Goal: Task Accomplishment & Management: Use online tool/utility

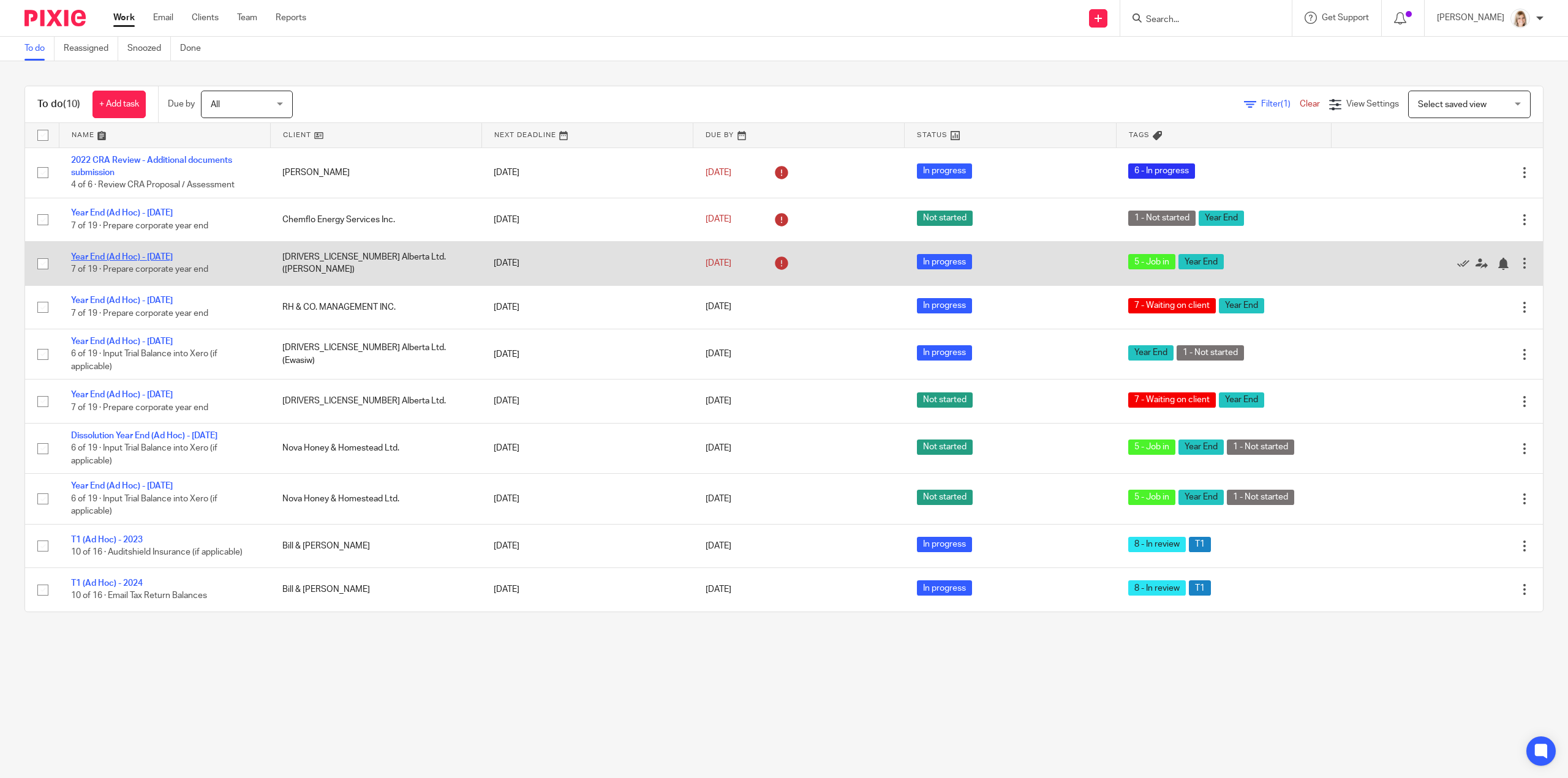
click at [136, 255] on link "Year End (Ad Hoc) - [DATE]" at bounding box center [122, 257] width 102 height 8
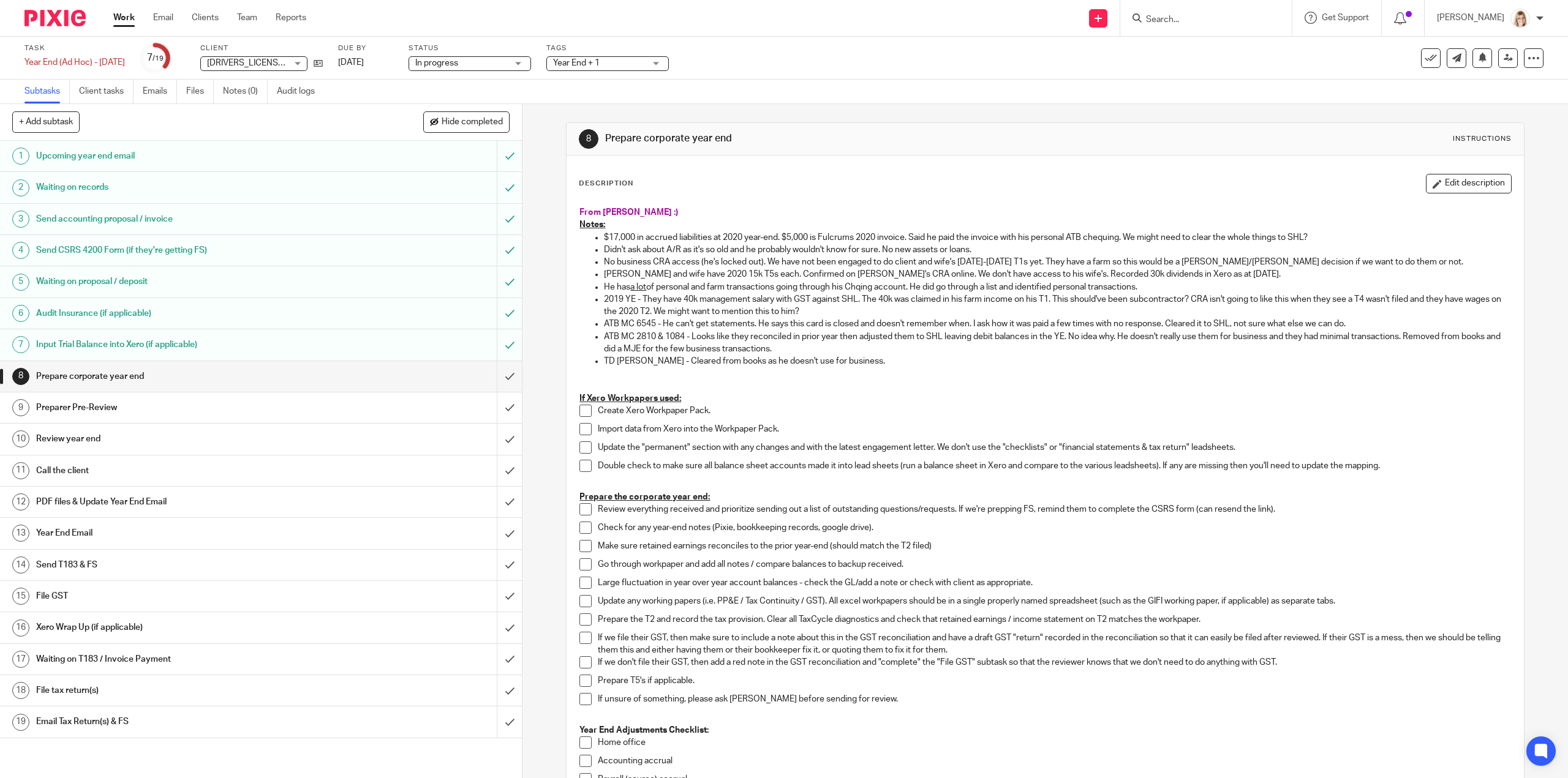
click at [855, 314] on p "2019 YE - They have 40k management salary with GST against SHL. The 40k was cla…" at bounding box center [1057, 306] width 907 height 25
click at [856, 312] on p "2019 YE - They have 40k management salary with GST against SHL. The 40k was cla…" at bounding box center [1057, 306] width 907 height 25
click at [841, 306] on p "2019 YE - They have 40k management salary with GST against SHL. The 40k was cla…" at bounding box center [1057, 306] width 907 height 25
click at [1444, 180] on button "Edit description" at bounding box center [1468, 184] width 86 height 20
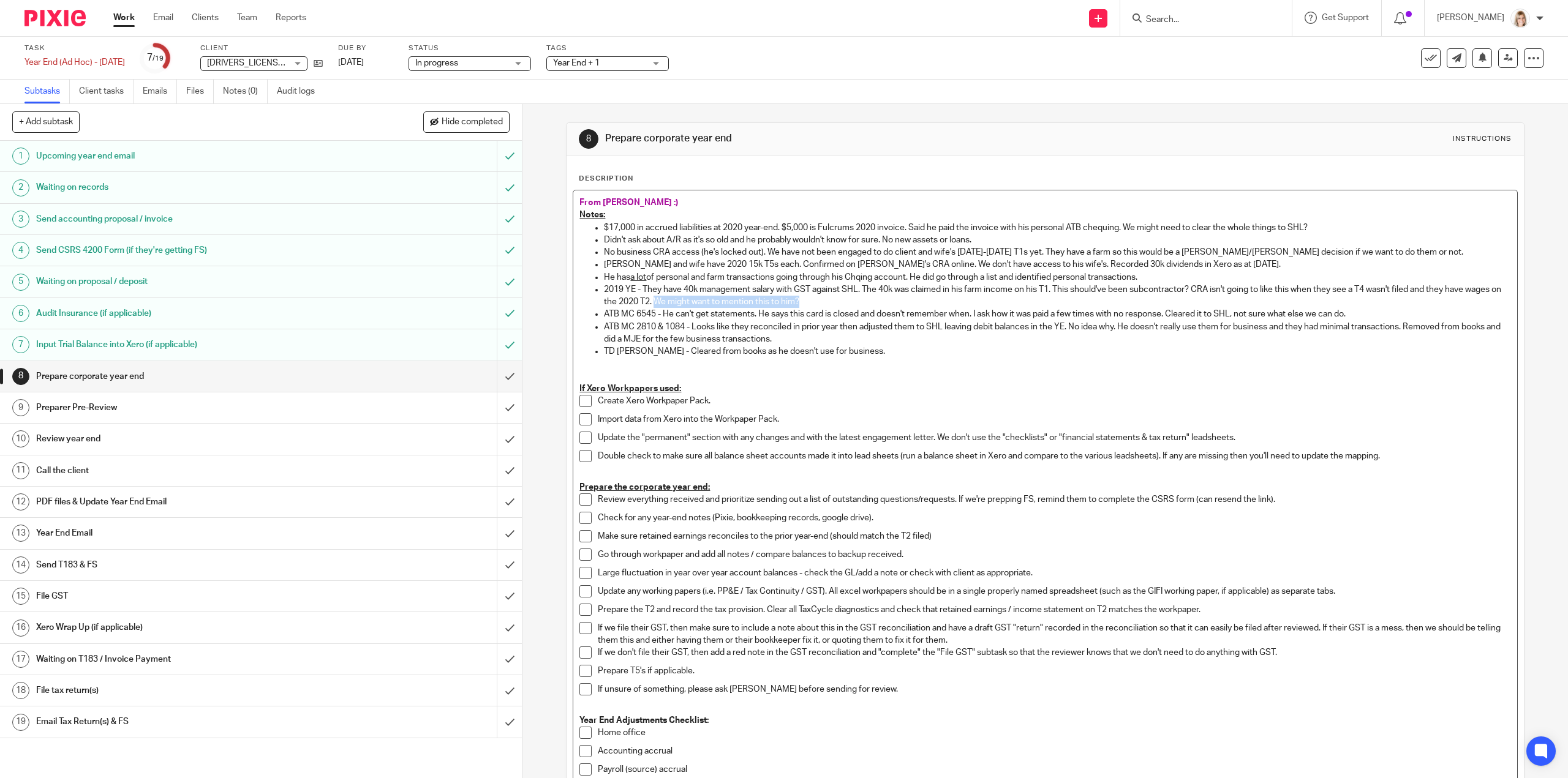
drag, startPoint x: 845, startPoint y: 299, endPoint x: 701, endPoint y: 295, distance: 144.1
click at [693, 304] on p "2019 YE - They have 40k management salary with GST against SHL. The 40k was cla…" at bounding box center [1057, 296] width 907 height 25
drag, startPoint x: 1205, startPoint y: 300, endPoint x: 687, endPoint y: 306, distance: 518.0
click at [687, 306] on p "2019 YE - They have 40k management salary with GST against SHL. The 40k was cla…" at bounding box center [1057, 296] width 907 height 25
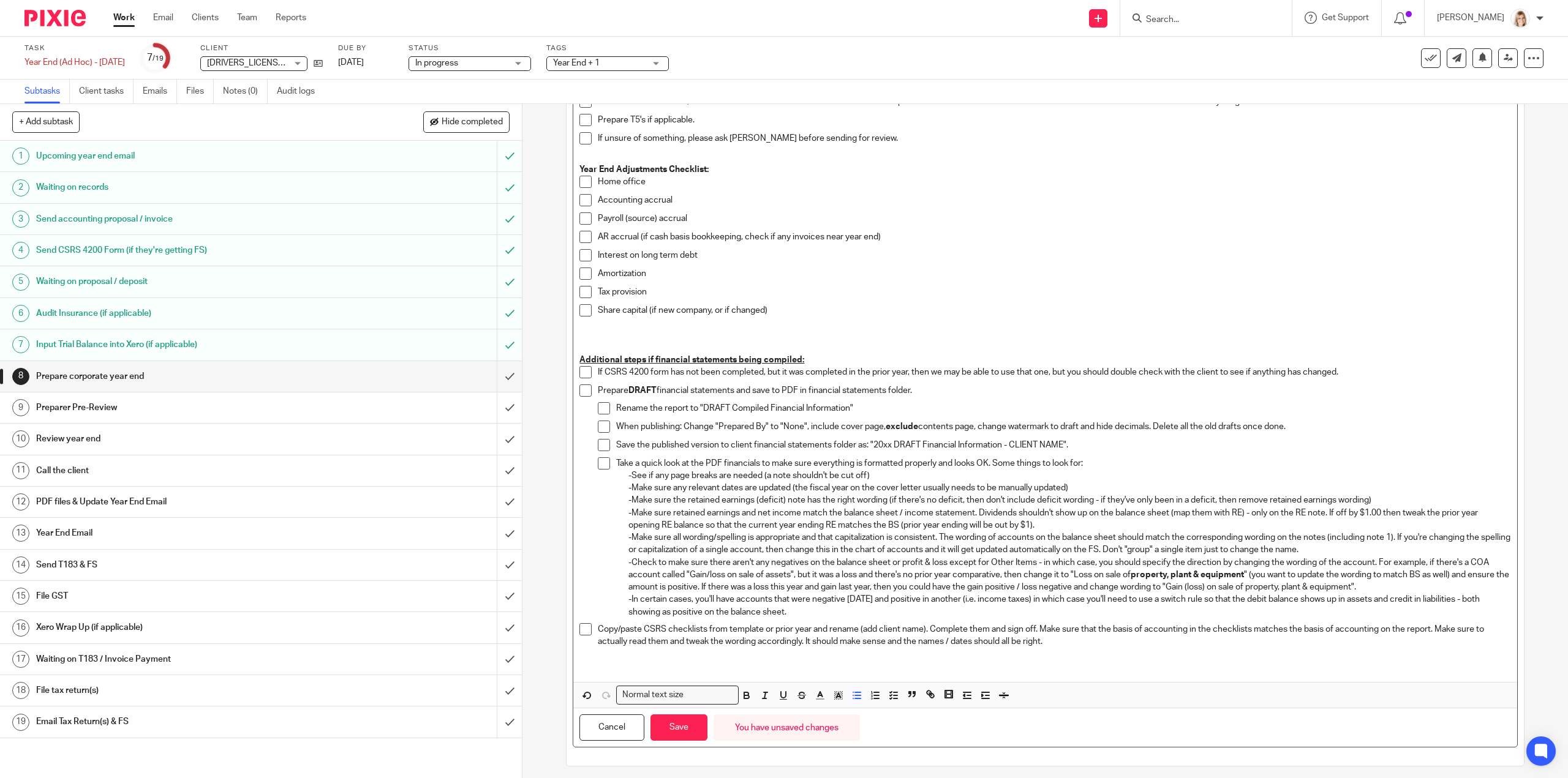
scroll to position [555, 0]
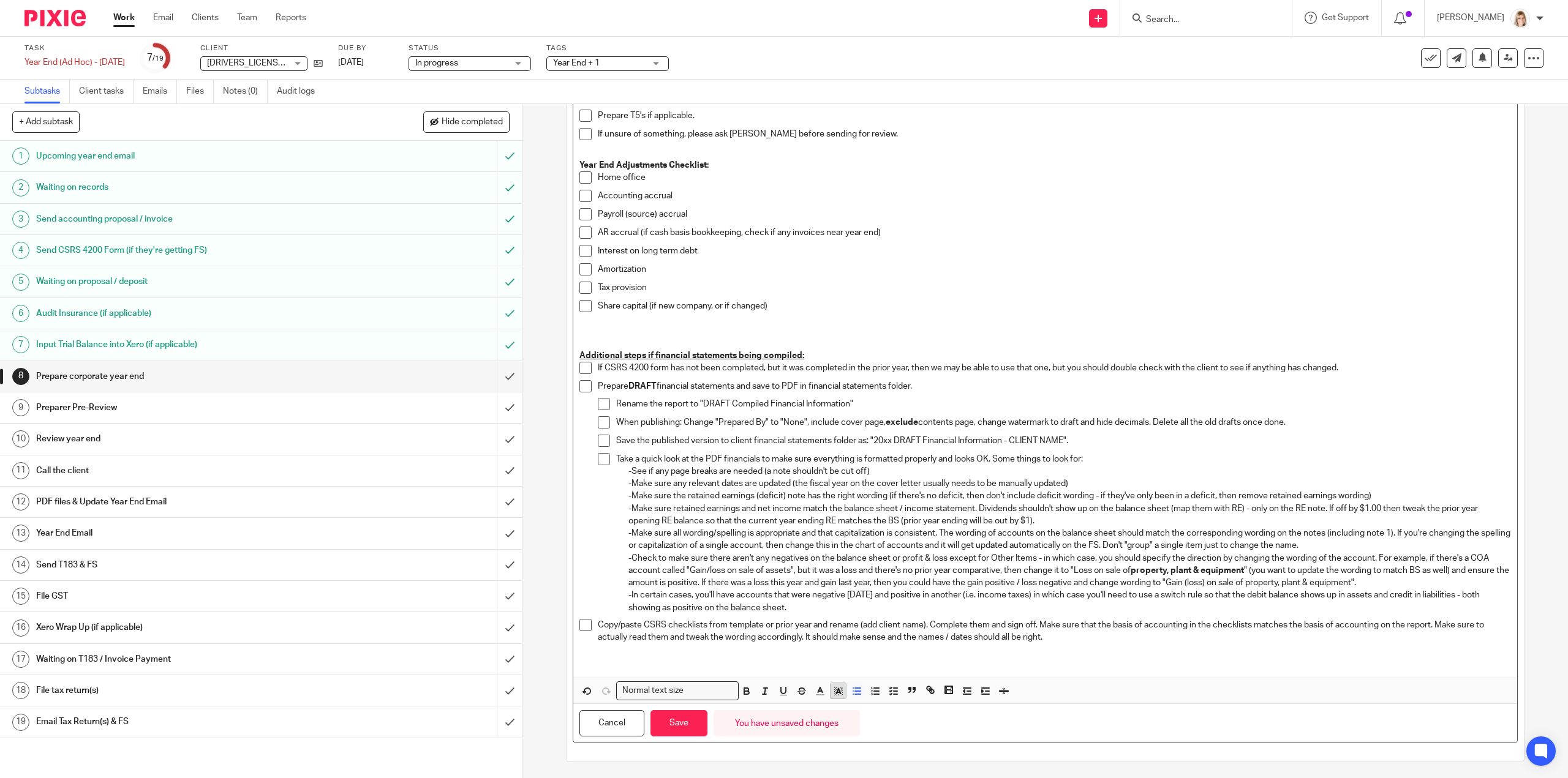
click at [838, 694] on icon "button" at bounding box center [838, 690] width 11 height 11
click at [843, 709] on li "color:#FCDC00" at bounding box center [848, 707] width 9 height 9
click at [744, 691] on icon "button" at bounding box center [746, 692] width 5 height 3
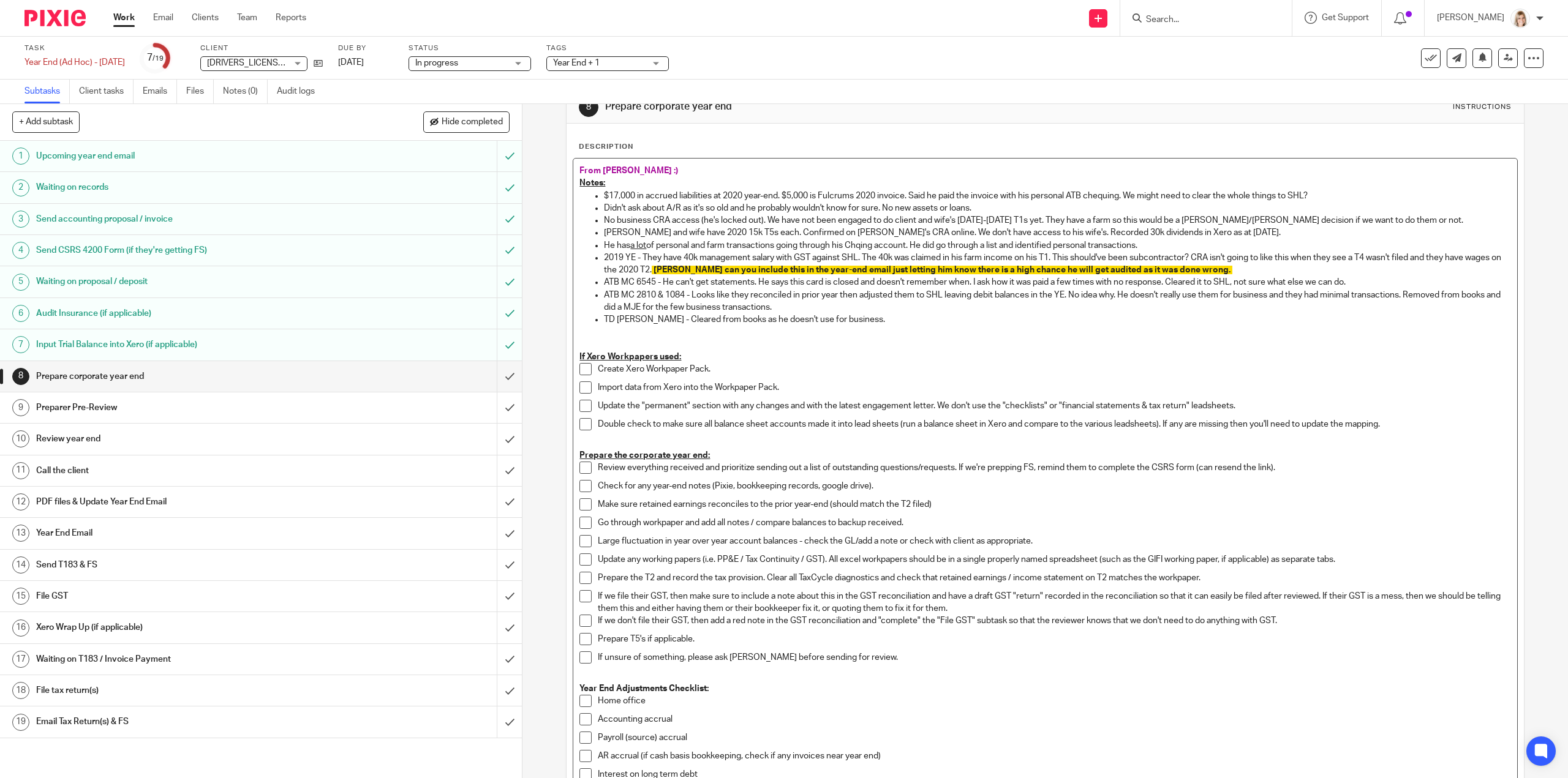
scroll to position [0, 0]
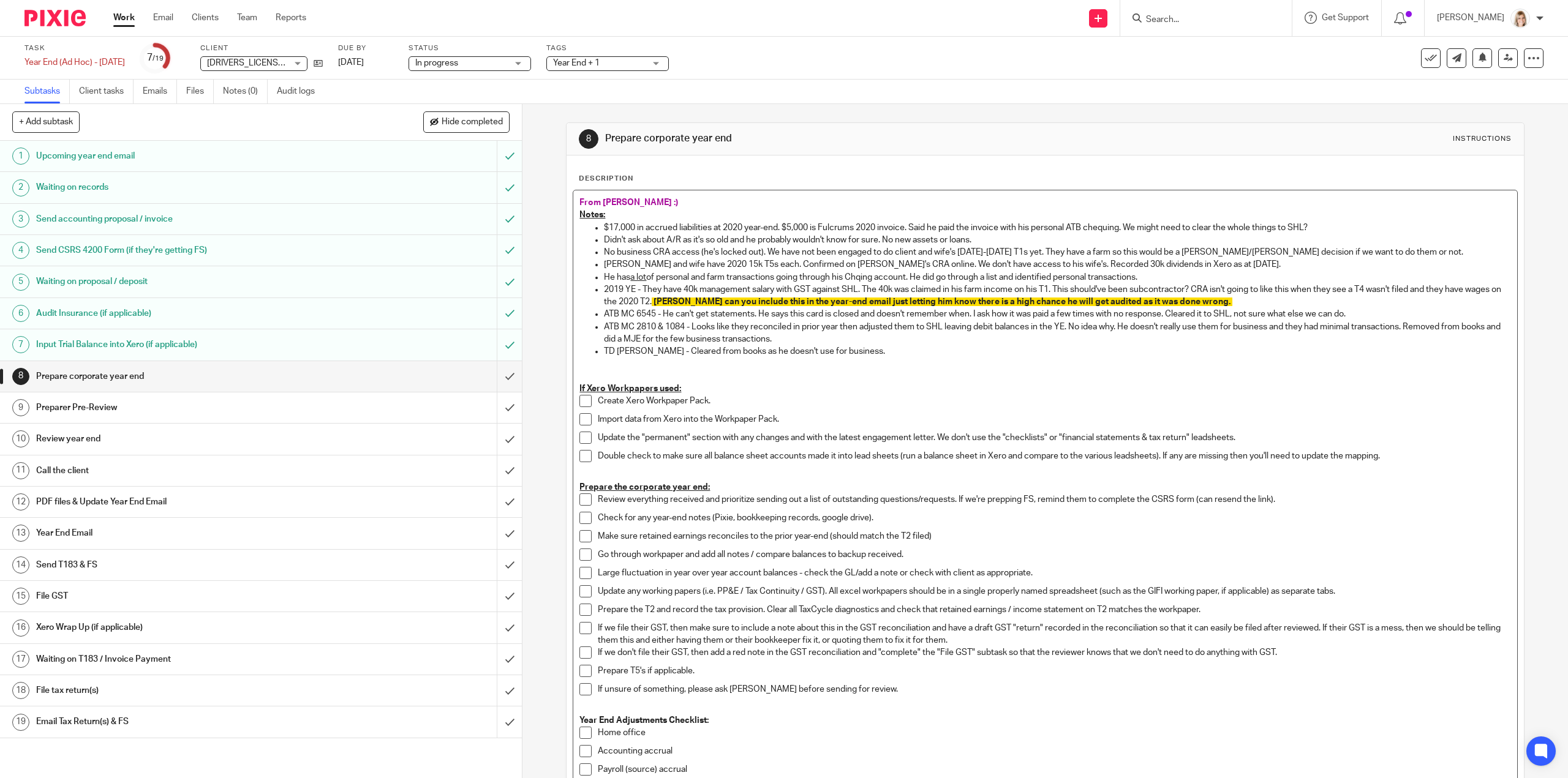
click at [933, 432] on p "Update the "permanent" section with any changes and with the latest engagement …" at bounding box center [1054, 438] width 912 height 12
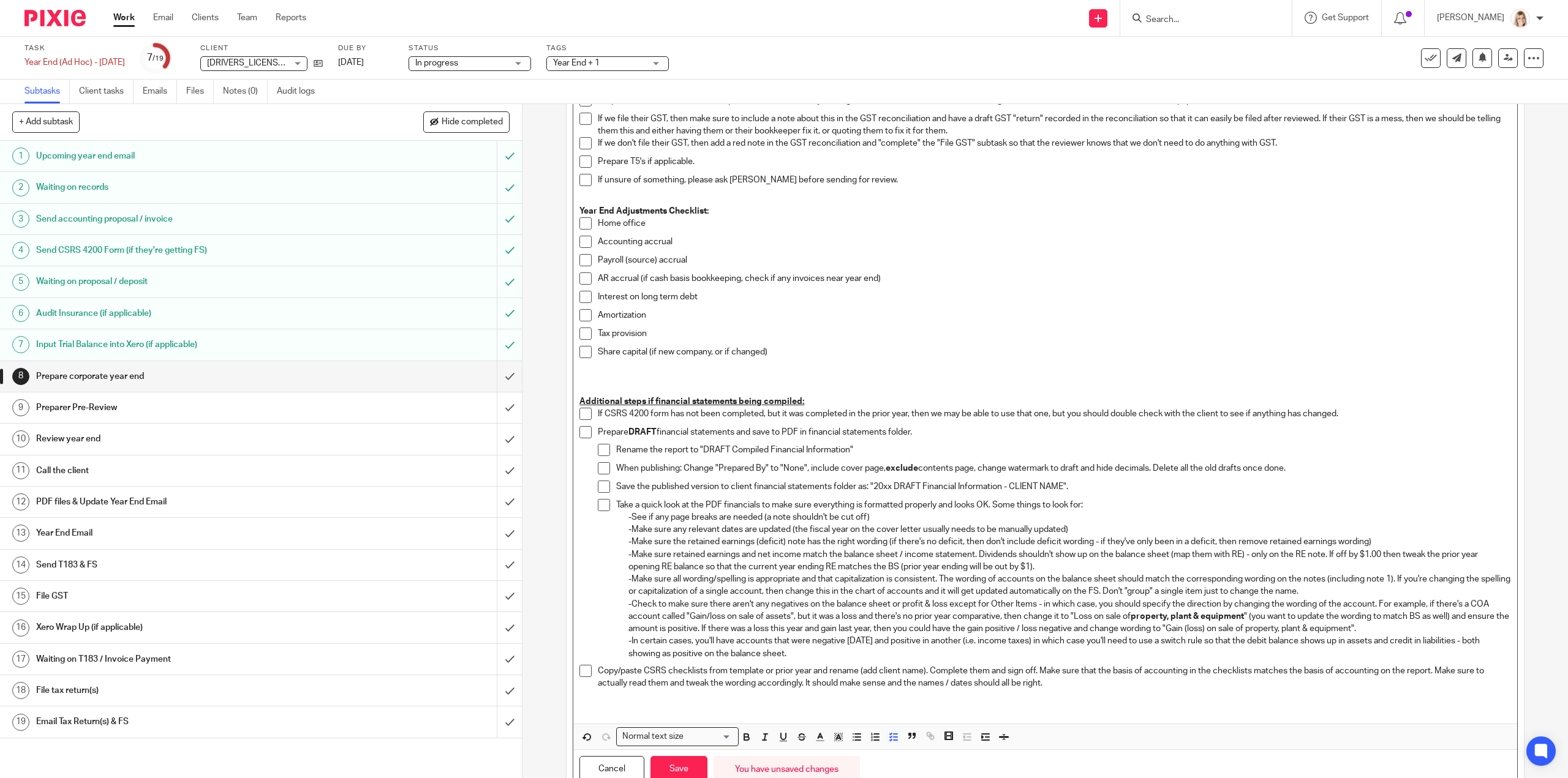
scroll to position [555, 0]
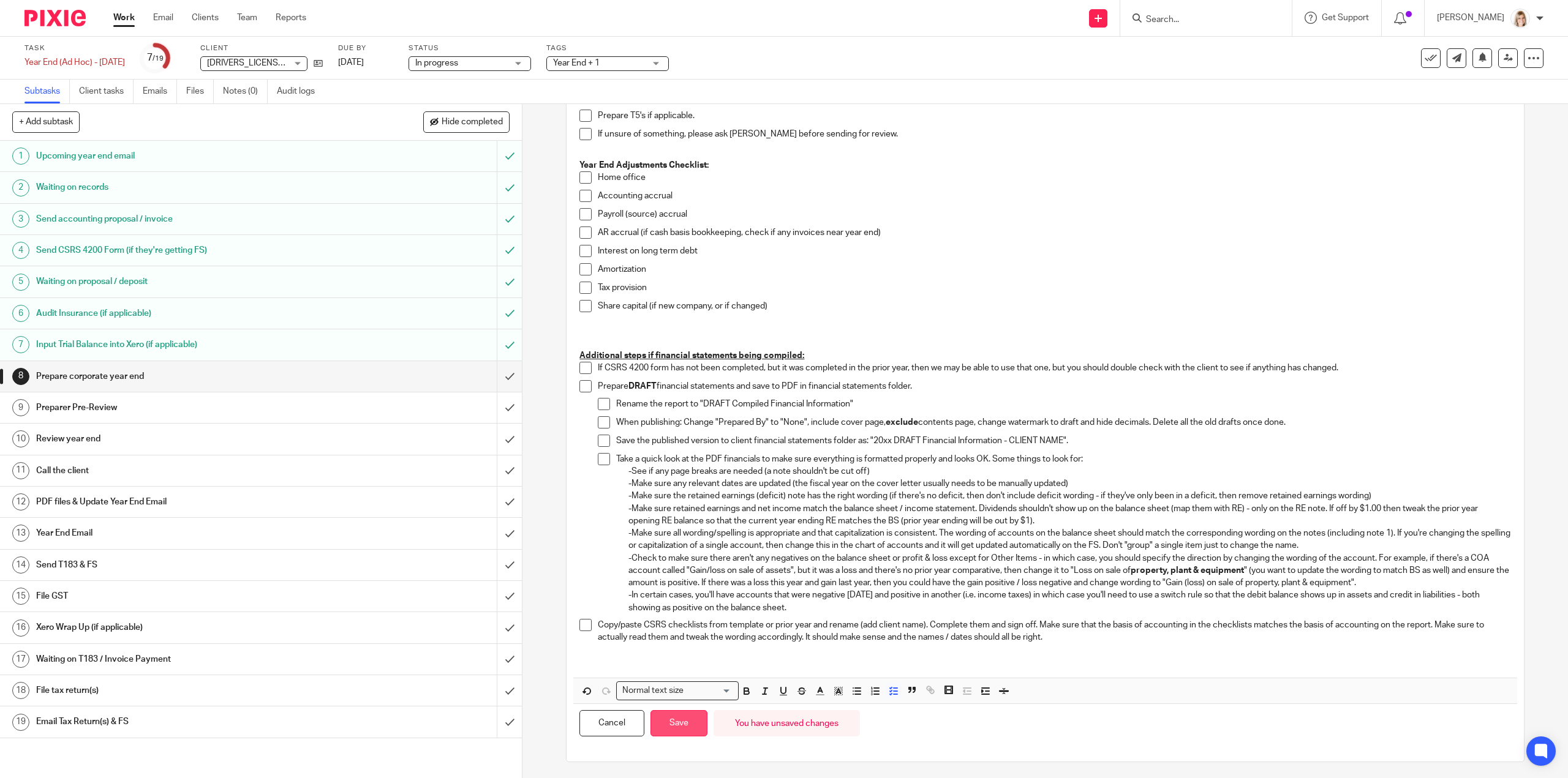
click at [680, 719] on button "Save" at bounding box center [678, 723] width 57 height 26
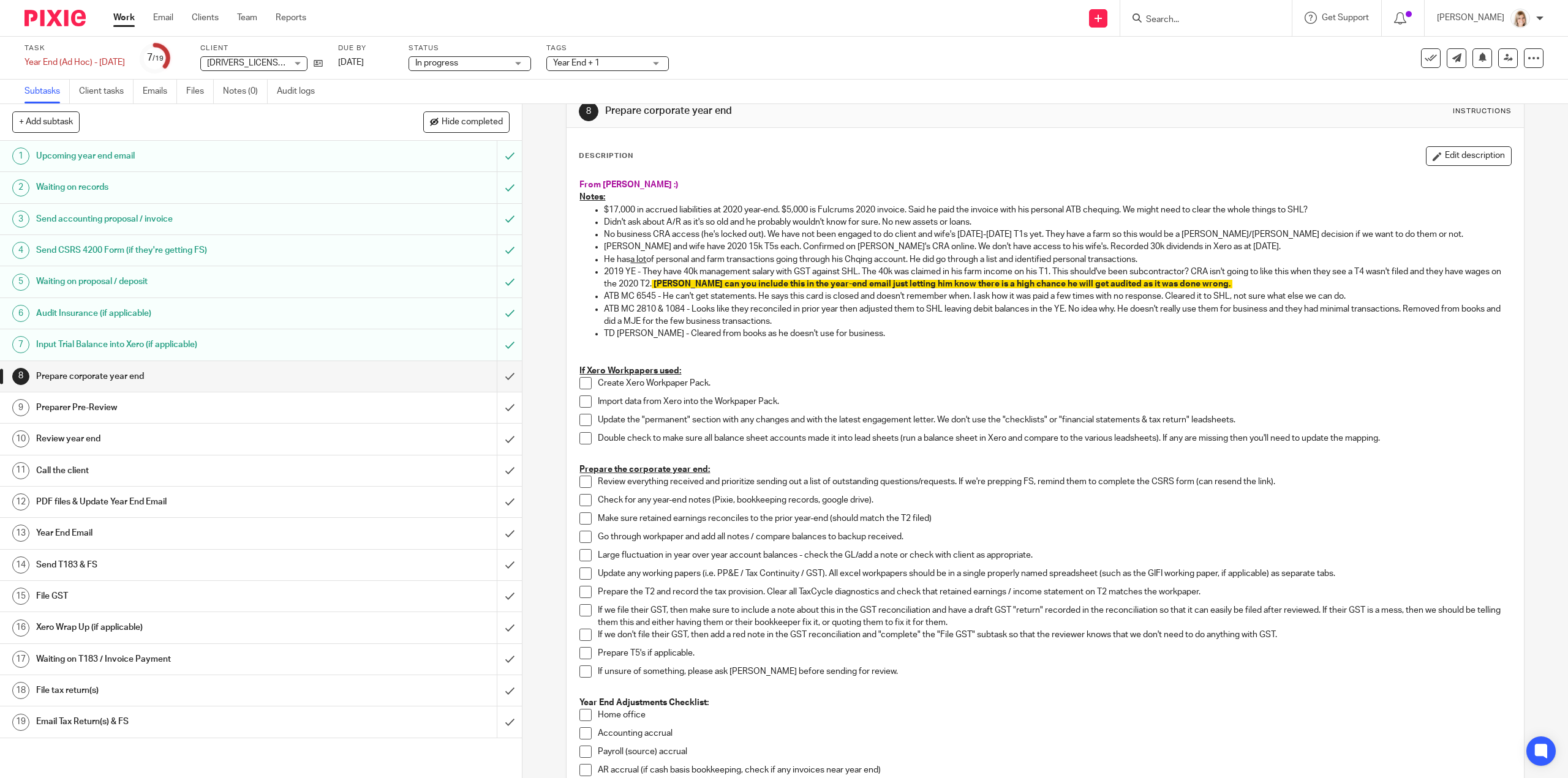
scroll to position [0, 0]
